Goal: Information Seeking & Learning: Check status

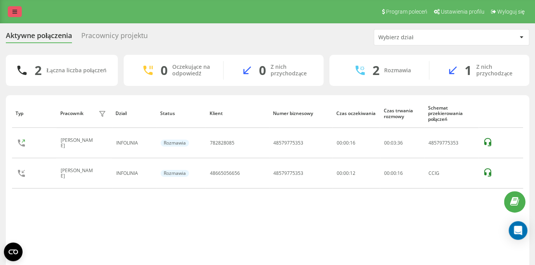
click at [19, 14] on link at bounding box center [15, 11] width 14 height 11
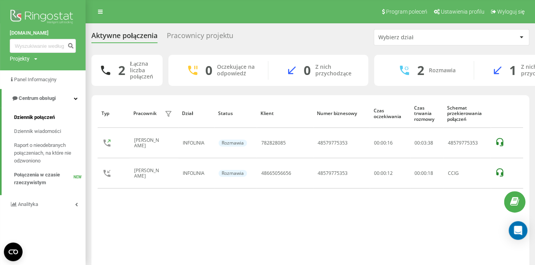
click at [38, 116] on span "Dziennik połączeń" at bounding box center [34, 117] width 41 height 8
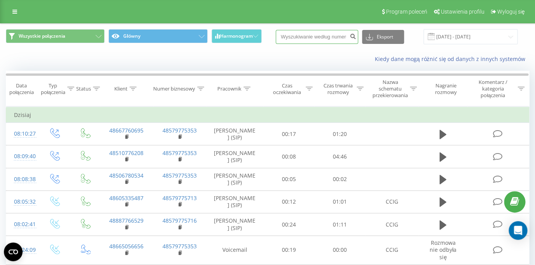
click at [324, 39] on input at bounding box center [316, 37] width 82 height 14
paste input "48665056656"
type input "48665056656"
click at [352, 38] on button "submit" at bounding box center [352, 37] width 10 height 14
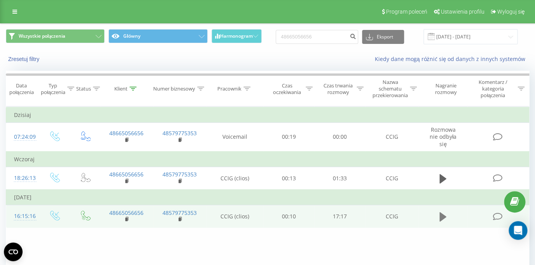
click at [441, 220] on icon at bounding box center [442, 216] width 7 height 9
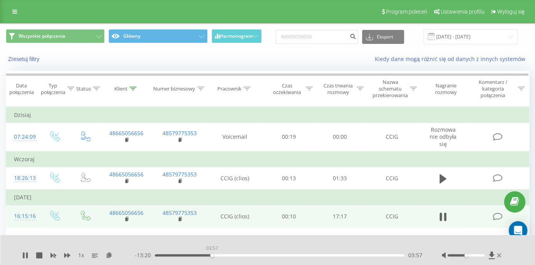
click at [211, 255] on div "03:57" at bounding box center [279, 255] width 249 height 2
click at [291, 254] on div "09:28" at bounding box center [279, 255] width 249 height 2
click at [371, 255] on div "09:32" at bounding box center [279, 255] width 249 height 2
click at [389, 255] on div "00:00" at bounding box center [279, 255] width 249 height 2
click at [127, 221] on rect at bounding box center [126, 219] width 2 height 3
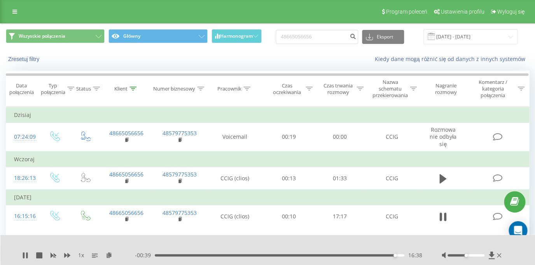
click at [401, 255] on div "16:38" at bounding box center [279, 255] width 249 height 2
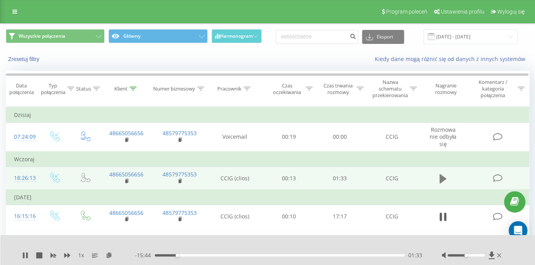
click at [438, 179] on button at bounding box center [443, 179] width 12 height 12
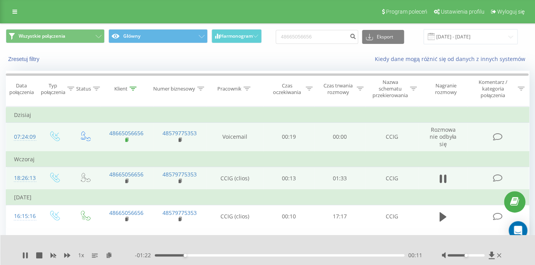
click at [127, 141] on rect at bounding box center [126, 139] width 2 height 3
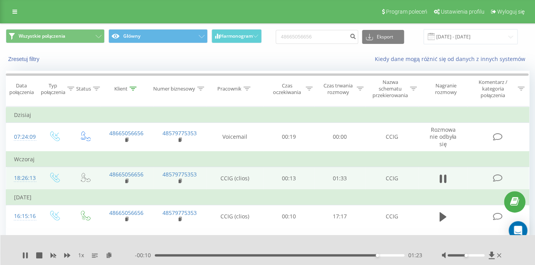
click at [395, 255] on div "01:23" at bounding box center [279, 255] width 249 height 2
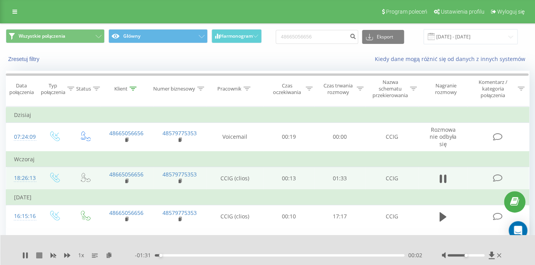
click at [39, 255] on icon at bounding box center [39, 255] width 6 height 6
click at [13, 12] on icon at bounding box center [14, 11] width 5 height 5
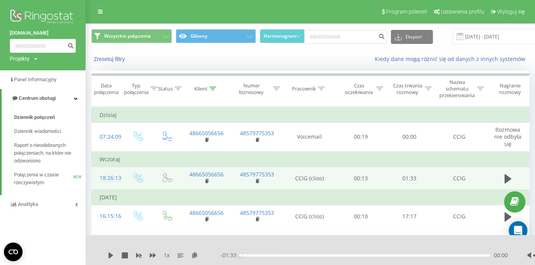
click at [40, 176] on span "Połączenia w czasie rzeczywistym" at bounding box center [43, 179] width 59 height 16
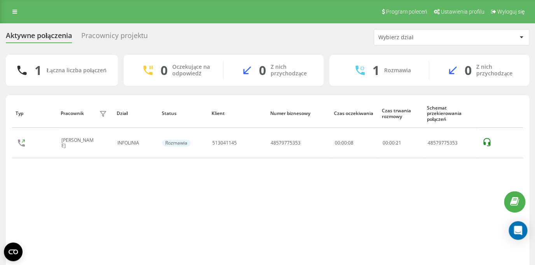
click at [119, 38] on div "Pracownicy projektu" at bounding box center [114, 37] width 66 height 12
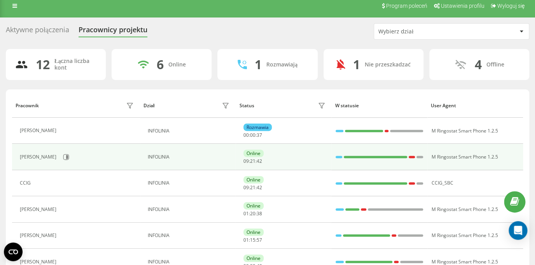
scroll to position [12, 0]
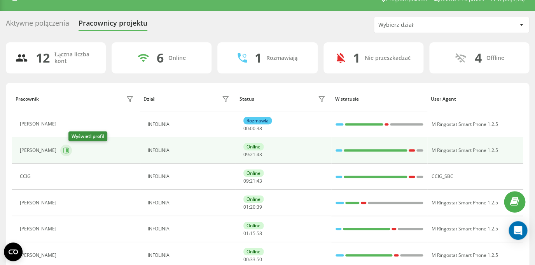
click at [69, 153] on icon at bounding box center [66, 150] width 6 height 6
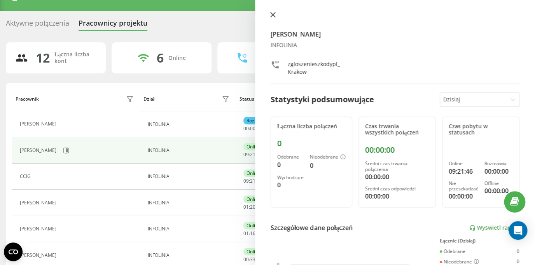
click at [271, 14] on icon at bounding box center [272, 14] width 5 height 5
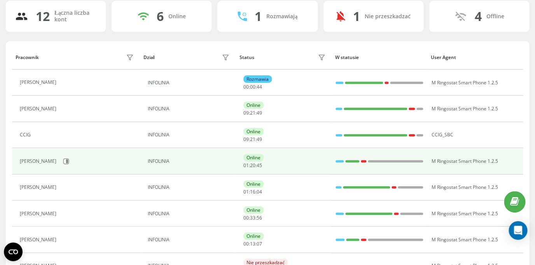
scroll to position [62, 0]
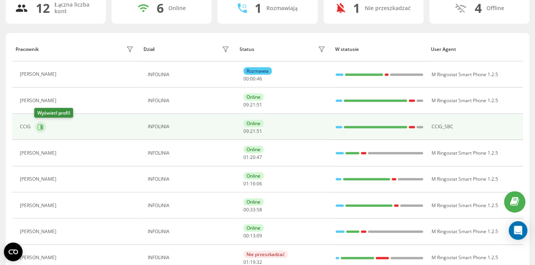
click at [41, 129] on icon at bounding box center [41, 127] width 2 height 4
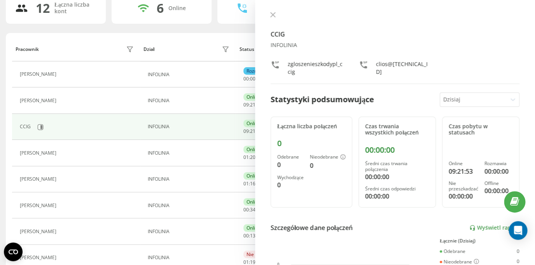
click at [271, 14] on icon at bounding box center [272, 14] width 5 height 5
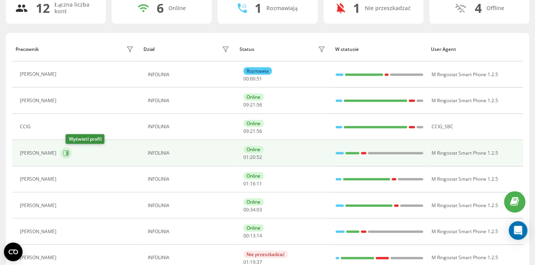
click at [69, 155] on icon at bounding box center [66, 153] width 6 height 6
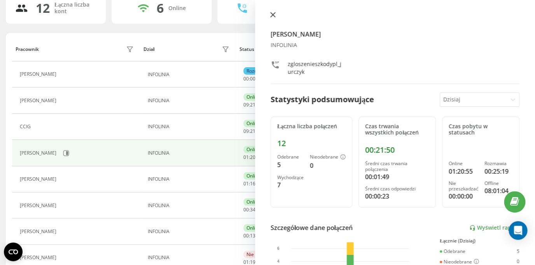
click at [274, 16] on icon at bounding box center [272, 14] width 5 height 5
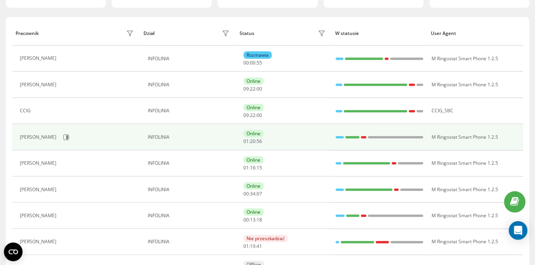
scroll to position [93, 0]
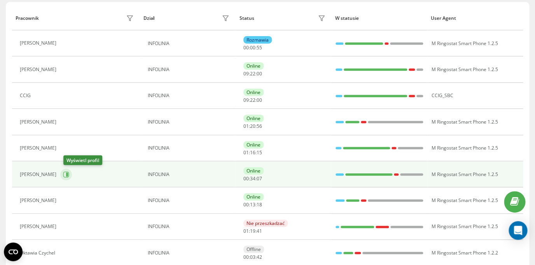
click at [68, 174] on icon at bounding box center [67, 175] width 2 height 4
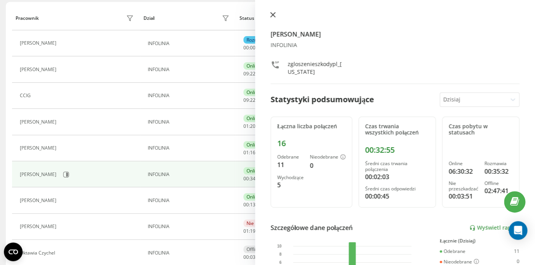
click at [270, 17] on icon at bounding box center [272, 14] width 5 height 5
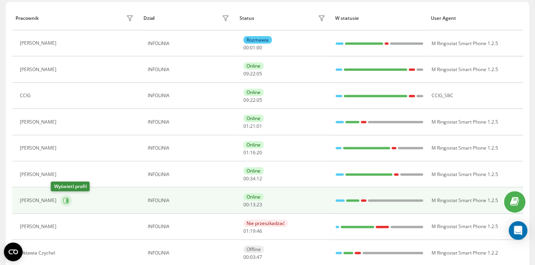
click at [66, 202] on icon at bounding box center [67, 201] width 2 height 4
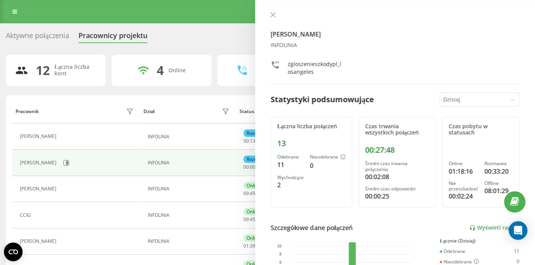
click at [35, 35] on div "Aktywne połączenia" at bounding box center [37, 37] width 63 height 12
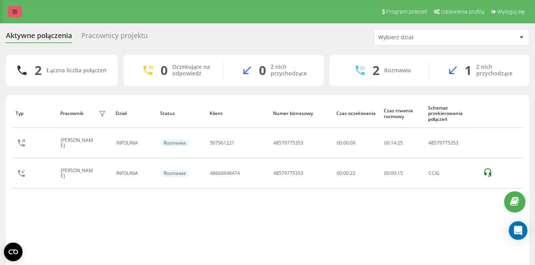
click at [15, 14] on icon at bounding box center [14, 11] width 5 height 5
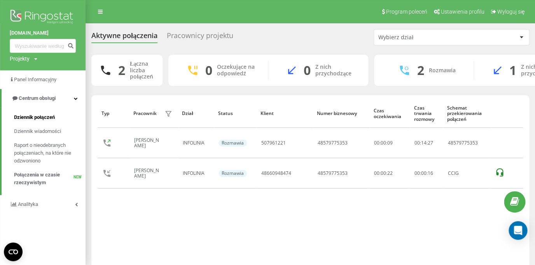
click at [36, 116] on span "Dziennik połączeń" at bounding box center [34, 117] width 41 height 8
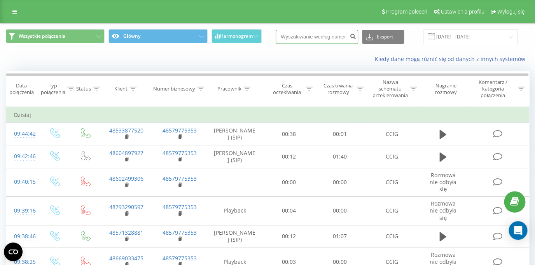
click at [321, 41] on input at bounding box center [316, 37] width 82 height 14
paste input "48660948474"
type input "48660948474"
click at [356, 38] on icon "submit" at bounding box center [352, 35] width 7 height 5
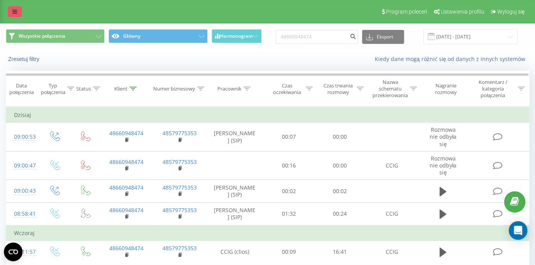
click at [14, 12] on icon at bounding box center [14, 11] width 5 height 5
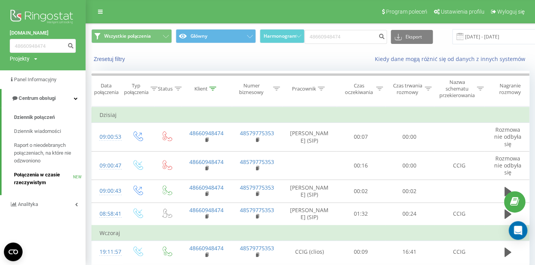
click at [47, 179] on span "Połączenia w czasie rzeczywistym" at bounding box center [43, 179] width 59 height 16
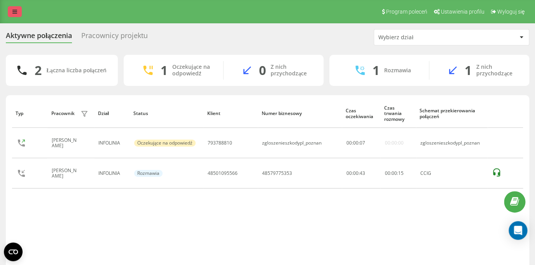
click at [18, 11] on link at bounding box center [15, 11] width 14 height 11
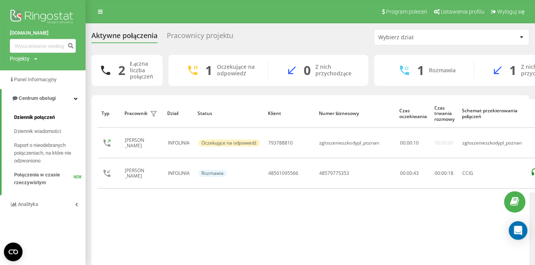
click at [45, 118] on span "Dziennik połączeń" at bounding box center [34, 117] width 41 height 8
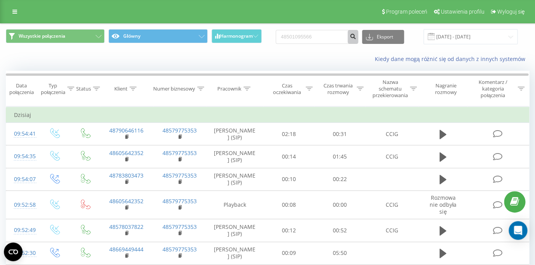
type input "48501095566"
click at [356, 37] on icon "submit" at bounding box center [352, 35] width 7 height 5
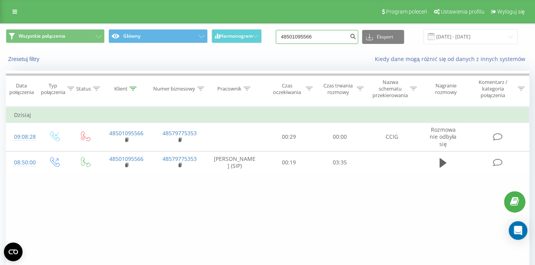
drag, startPoint x: 328, startPoint y: 37, endPoint x: 264, endPoint y: 35, distance: 63.4
click at [275, 36] on input "48501095566" at bounding box center [316, 37] width 82 height 14
paste input "48609108466"
type input "48609108466"
click at [353, 40] on button "submit" at bounding box center [352, 37] width 10 height 14
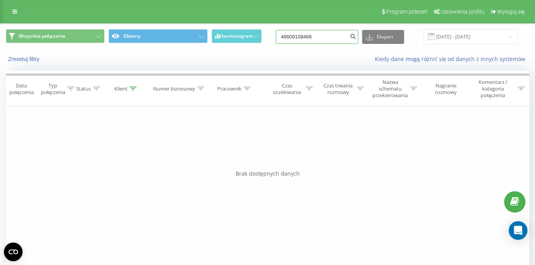
drag, startPoint x: 327, startPoint y: 40, endPoint x: 269, endPoint y: 41, distance: 57.5
click at [275, 41] on input "48609108466" at bounding box center [316, 37] width 82 height 14
click at [10, 13] on link at bounding box center [15, 11] width 14 height 11
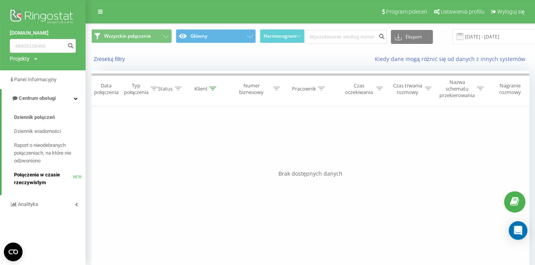
click at [42, 178] on span "Połączenia w czasie rzeczywistym" at bounding box center [43, 179] width 59 height 16
